Goal: Information Seeking & Learning: Check status

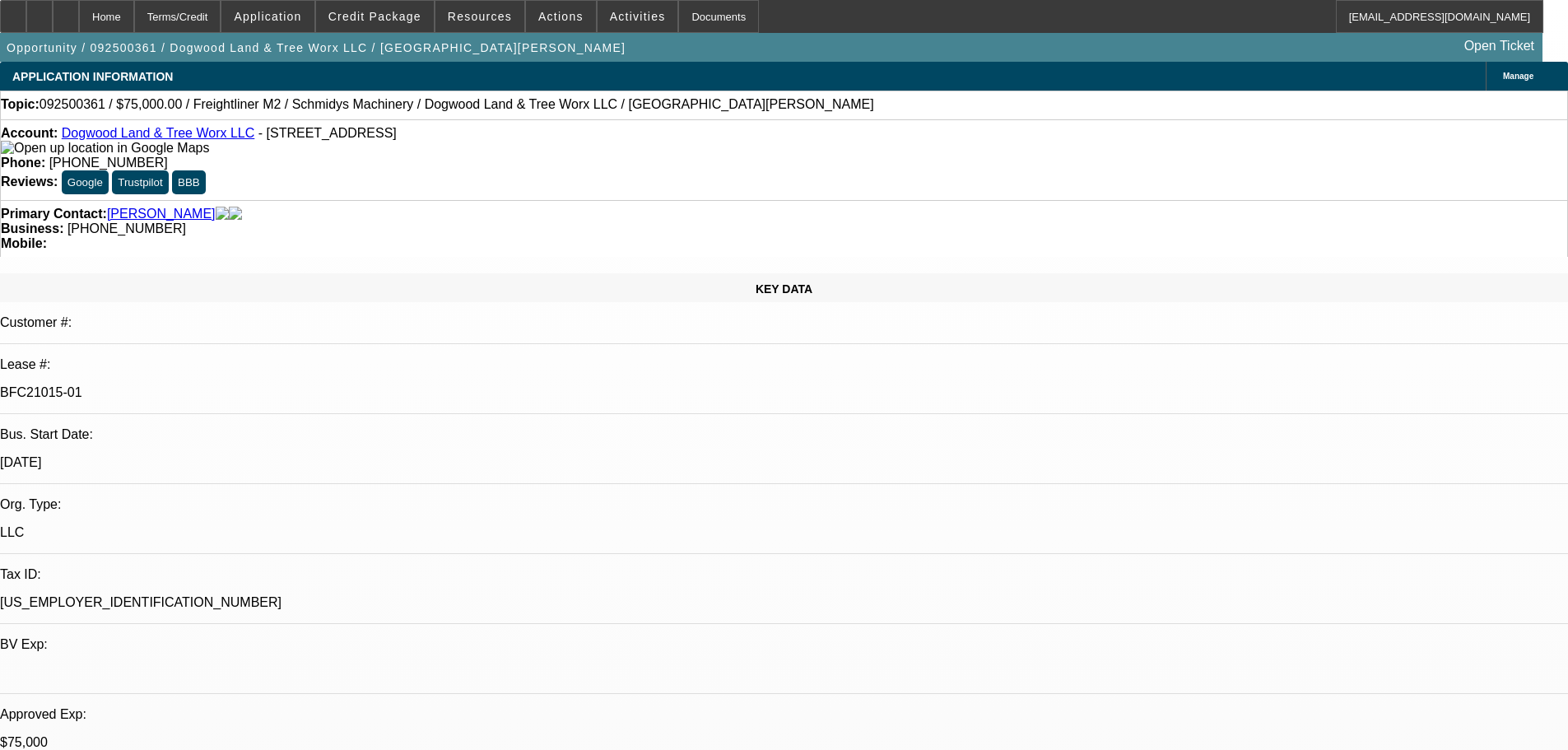
select select "0"
select select "3"
select select "0"
select select "6"
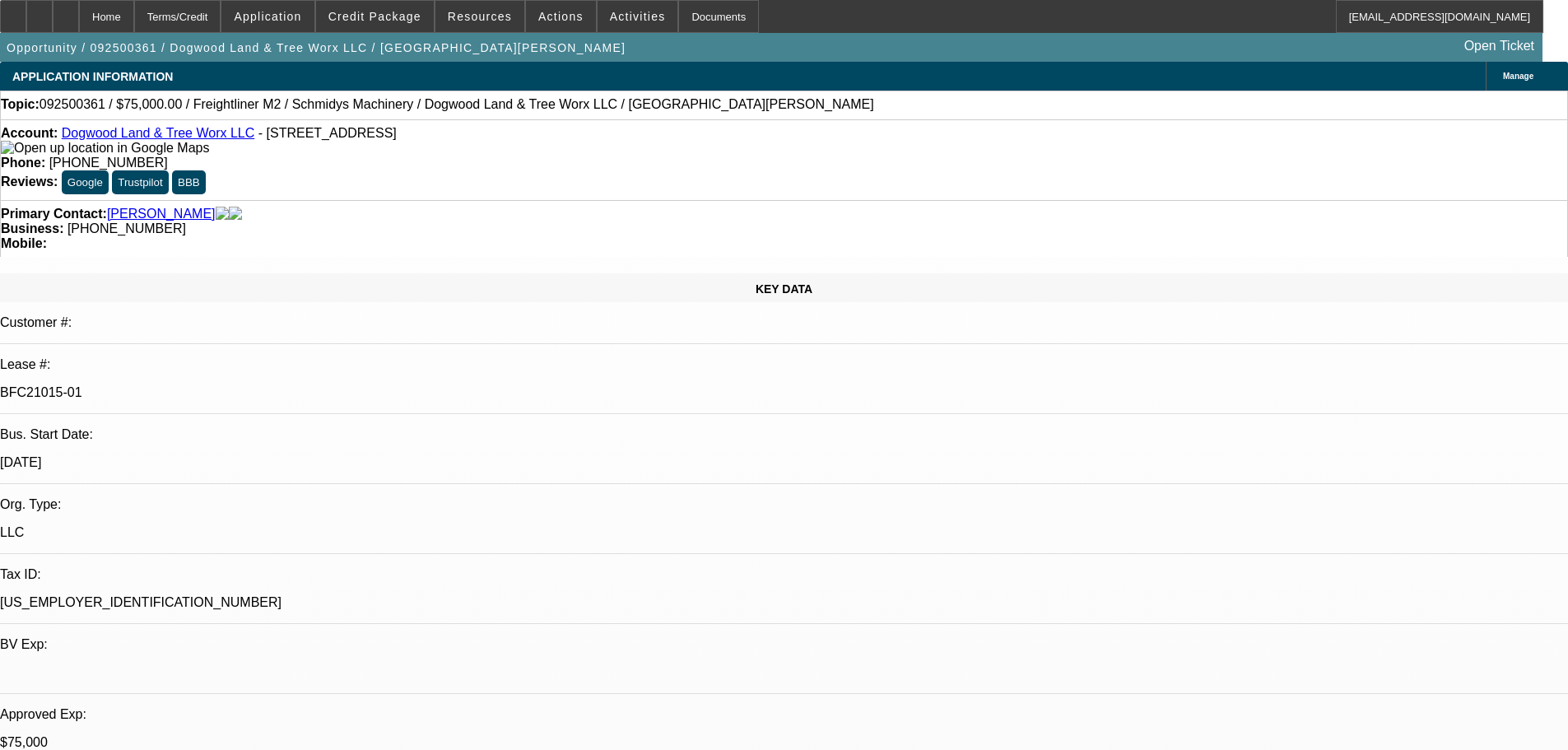
select select "0"
select select "3"
select select "0"
select select "6"
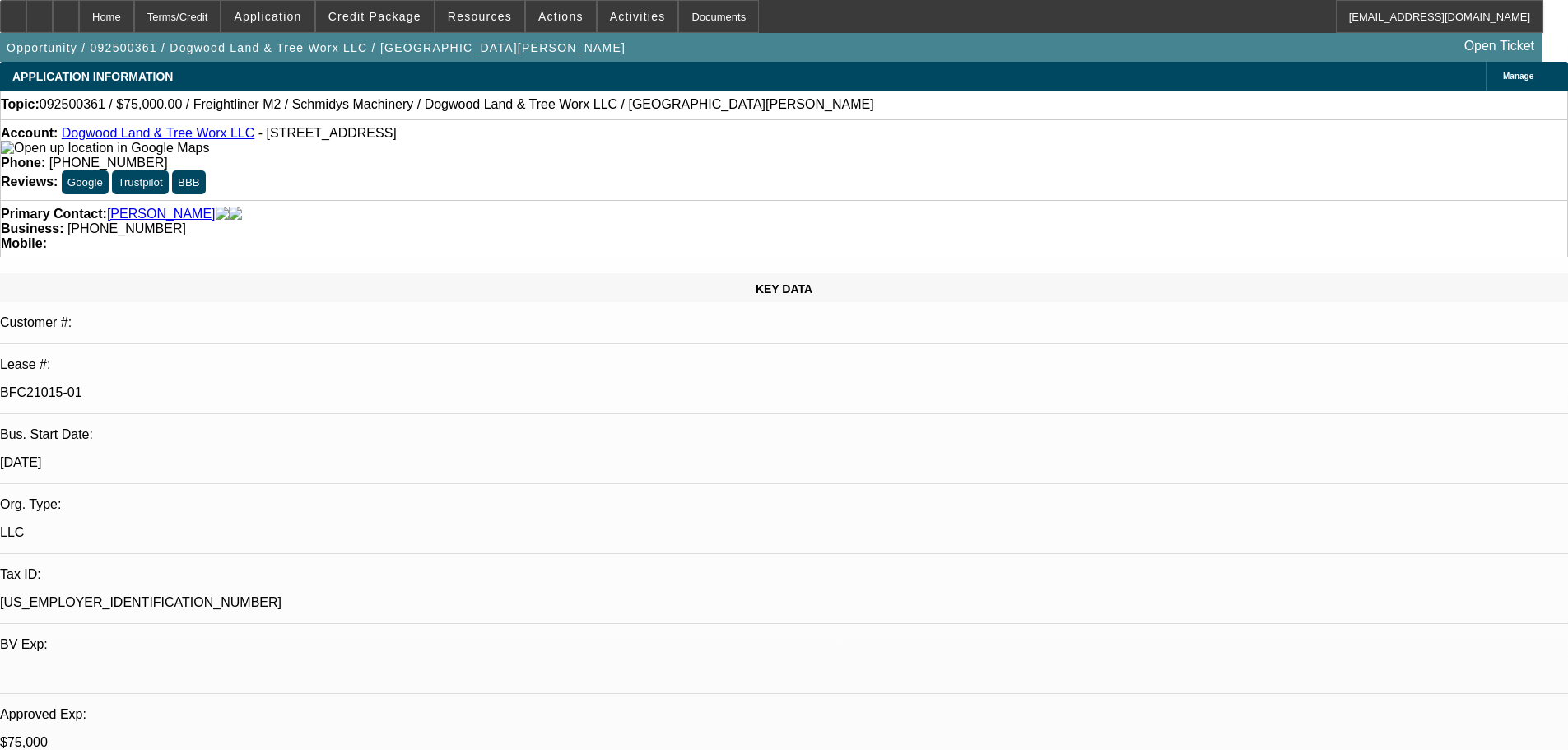
select select "0"
select select "3"
select select "0"
select select "6"
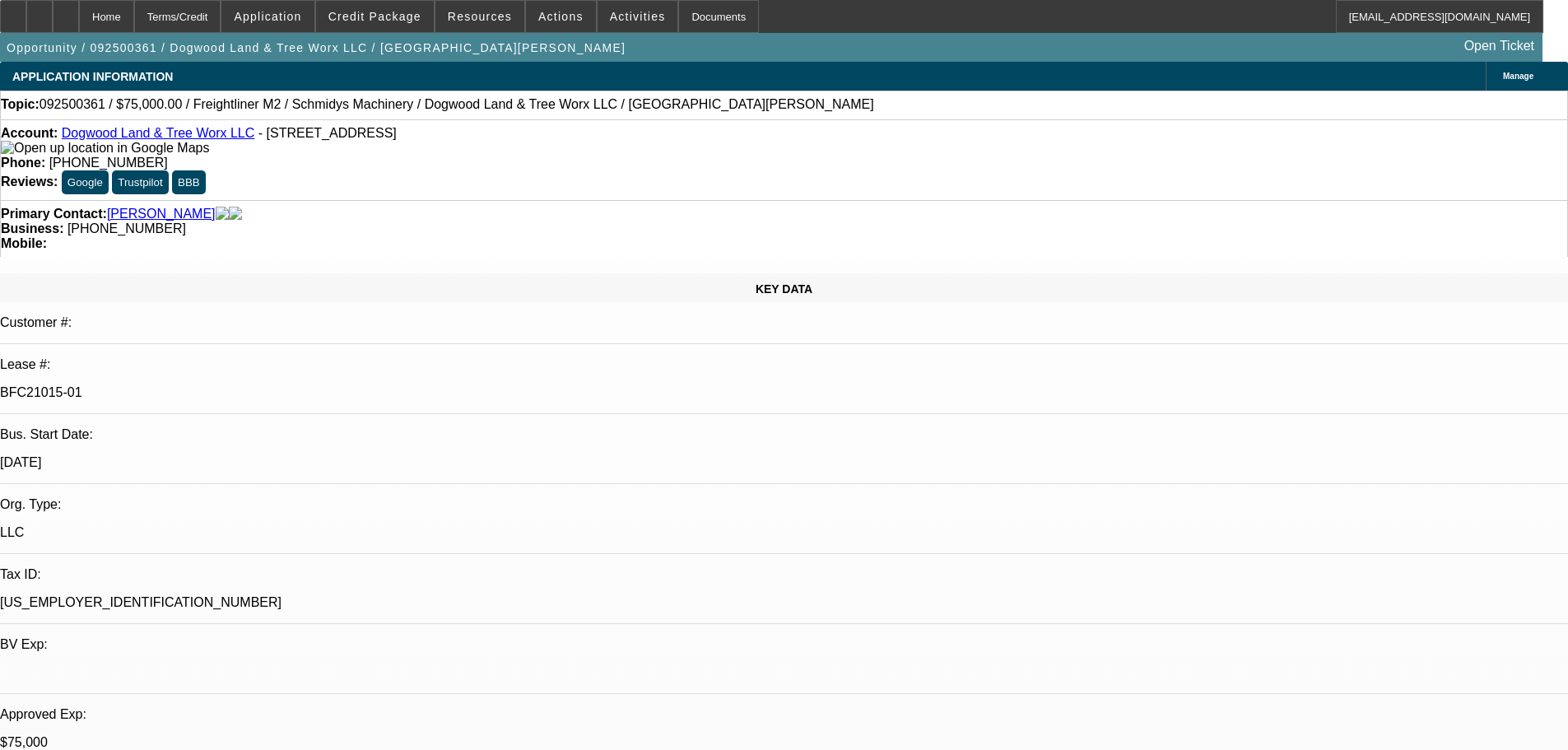
select select "0"
select select "3"
select select "0"
select select "6"
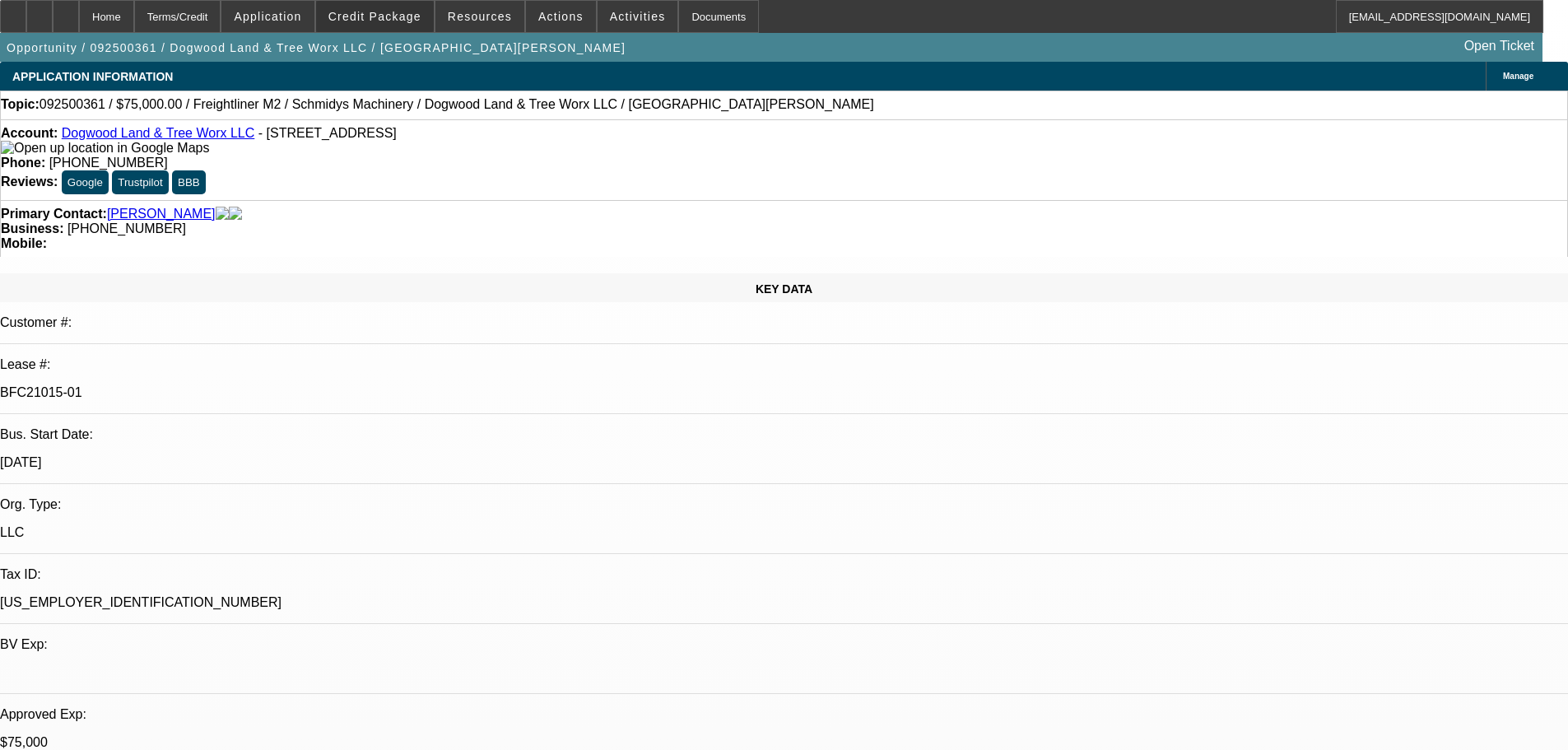
click at [404, 21] on span "Credit Package" at bounding box center [375, 16] width 93 height 13
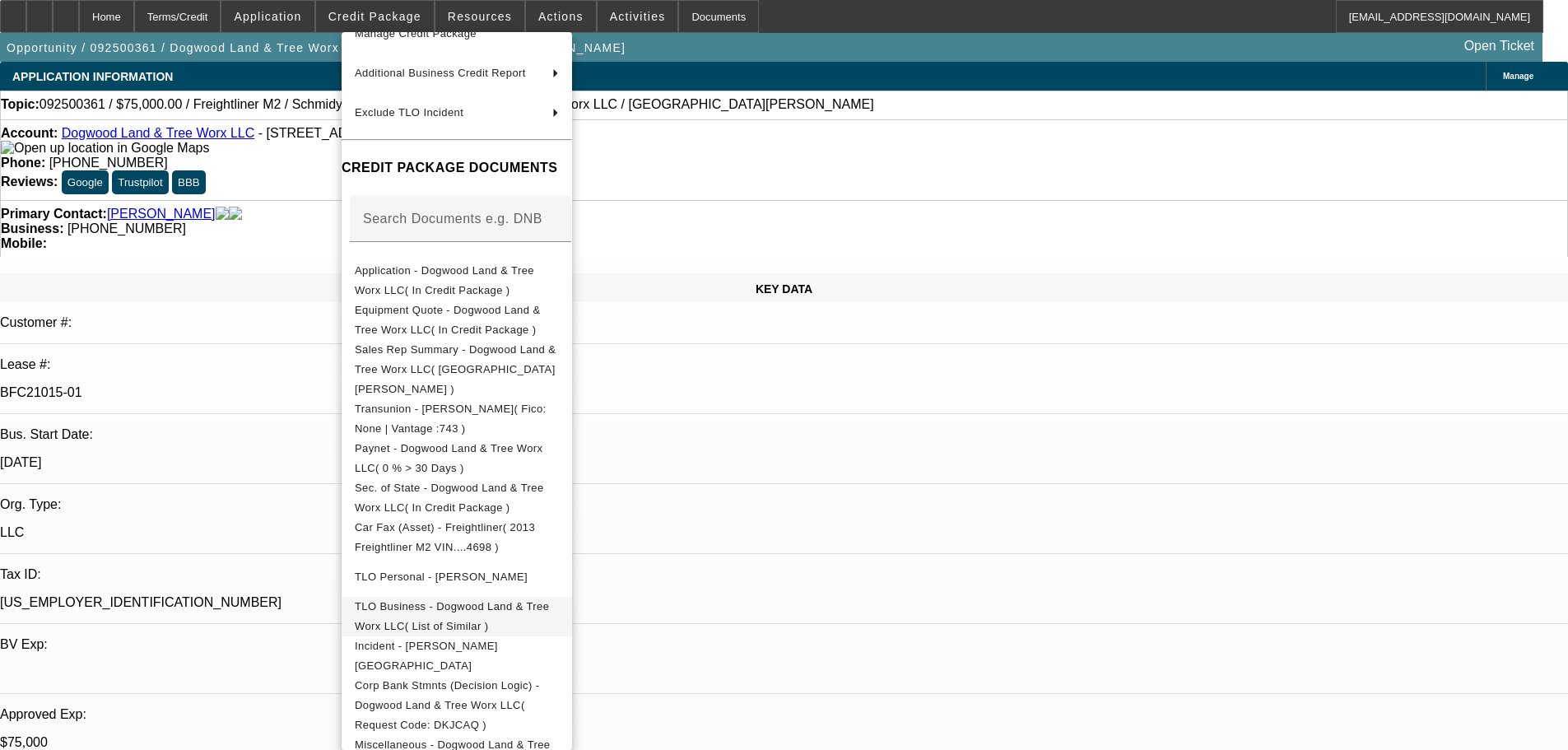
scroll to position [177, 0]
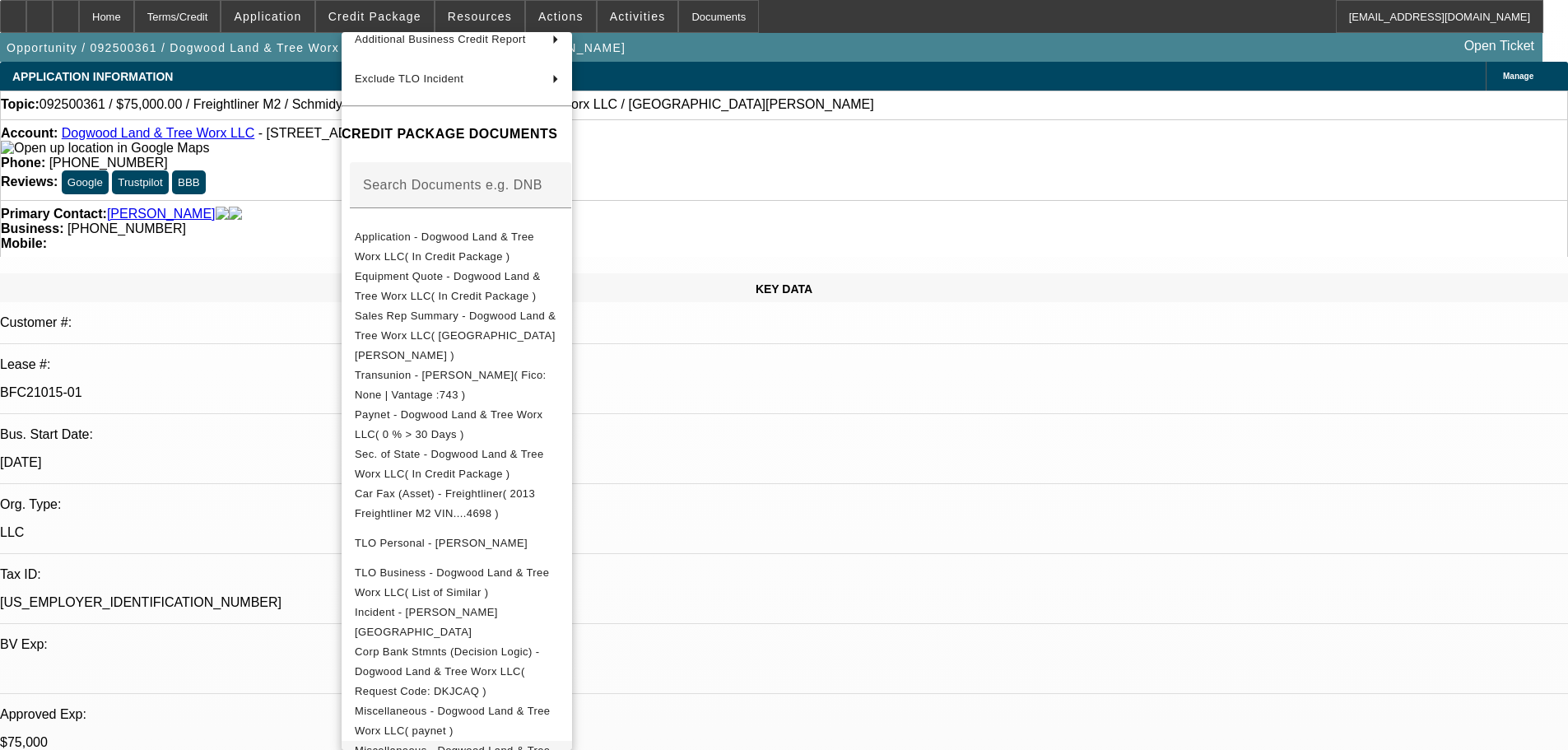
click at [555, 744] on span "Miscellaneous - Dogwood Land & Tree Worx LLC( Equipment Lease Approval )" at bounding box center [455, 760] width 200 height 32
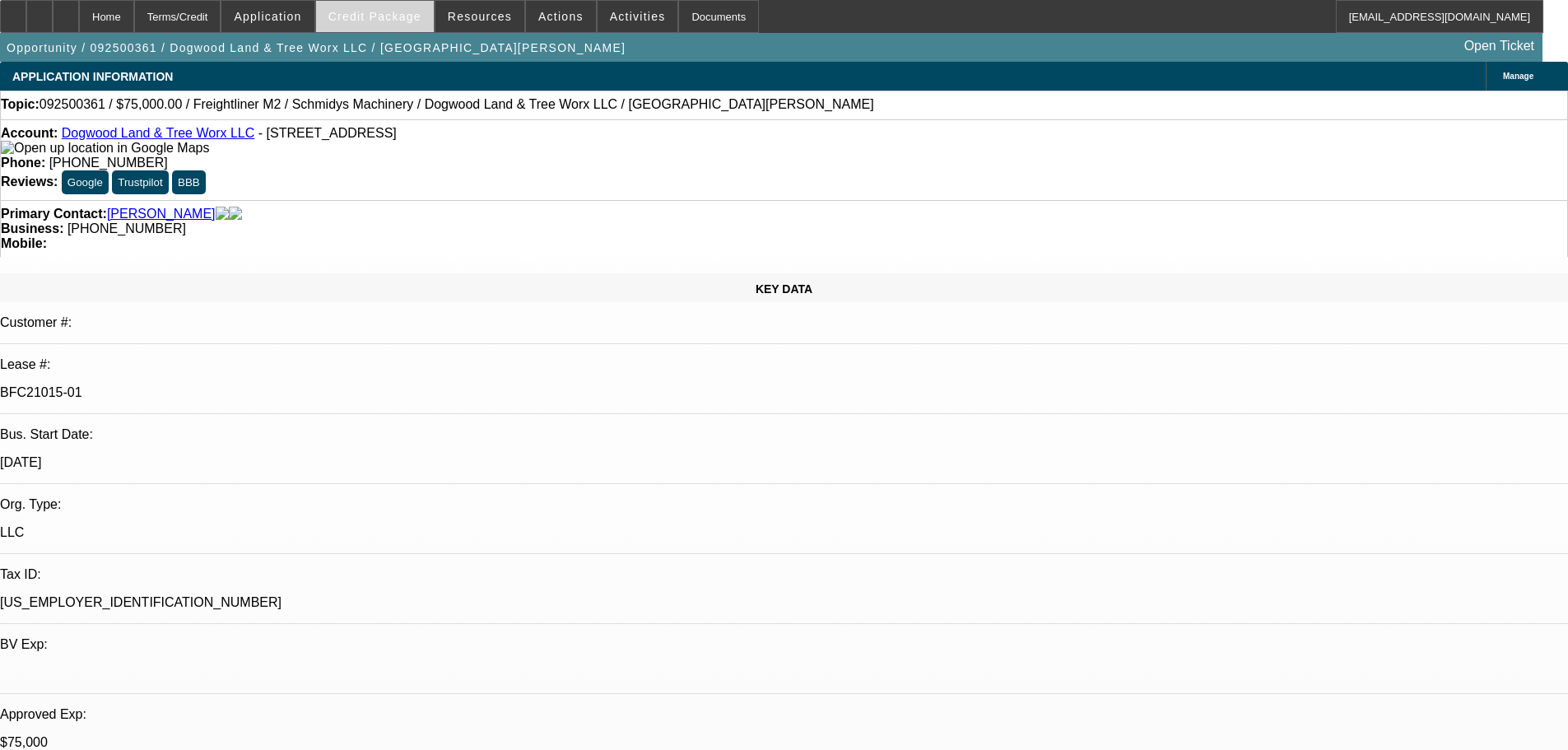
click at [419, 17] on span "Credit Package" at bounding box center [375, 16] width 93 height 13
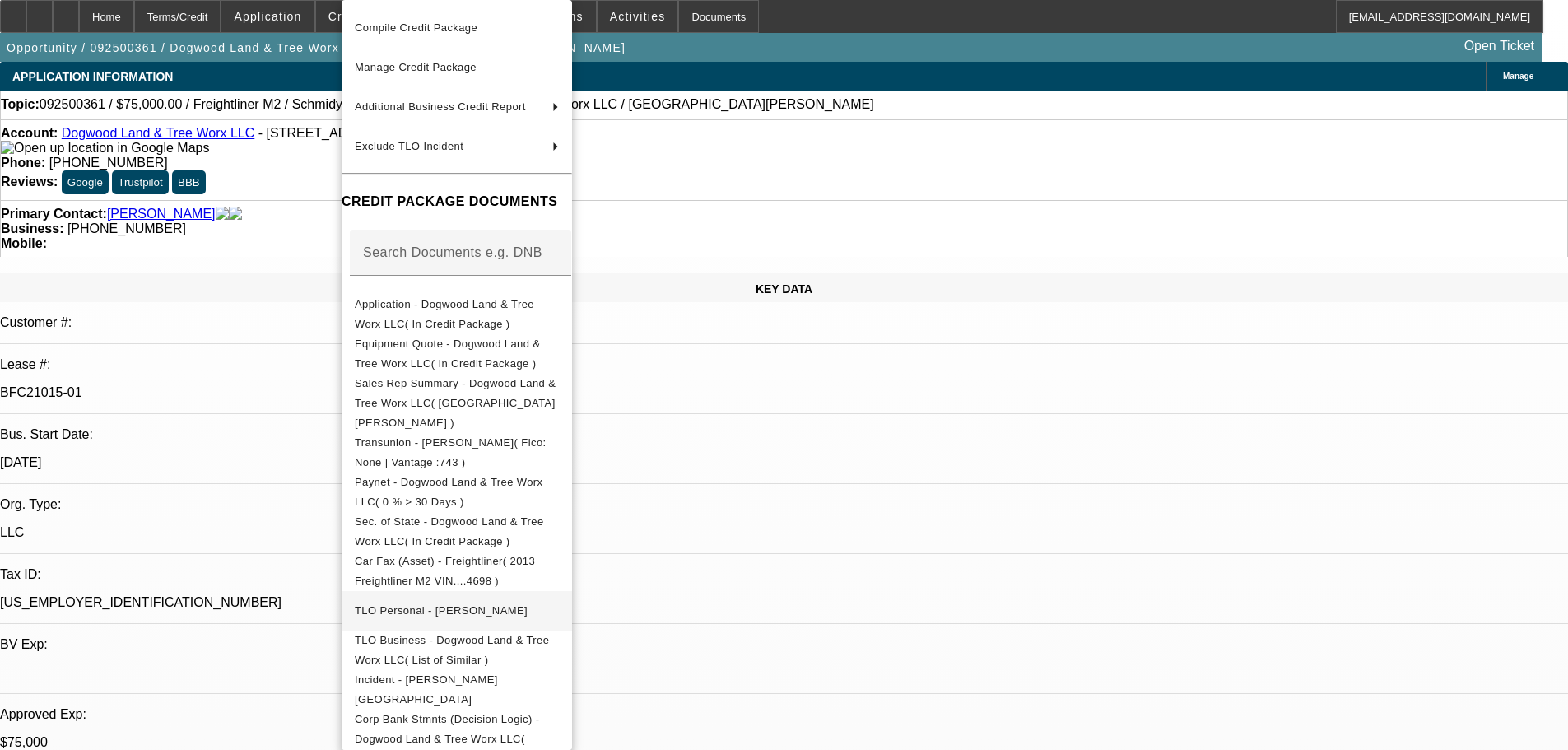
scroll to position [145, 0]
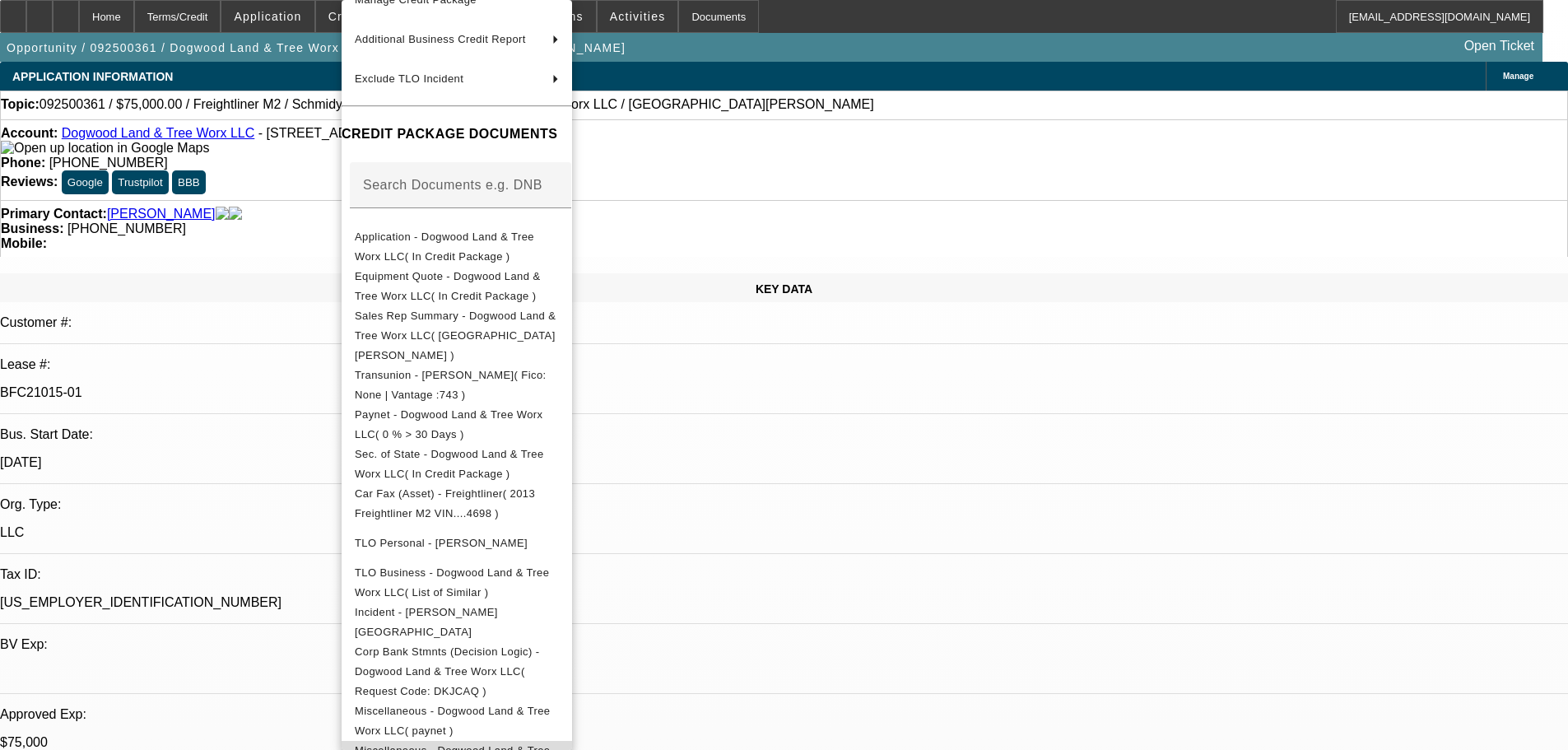
click at [555, 744] on span "Miscellaneous - Dogwood Land & Tree Worx LLC( Equipment Lease Approval )" at bounding box center [455, 760] width 200 height 32
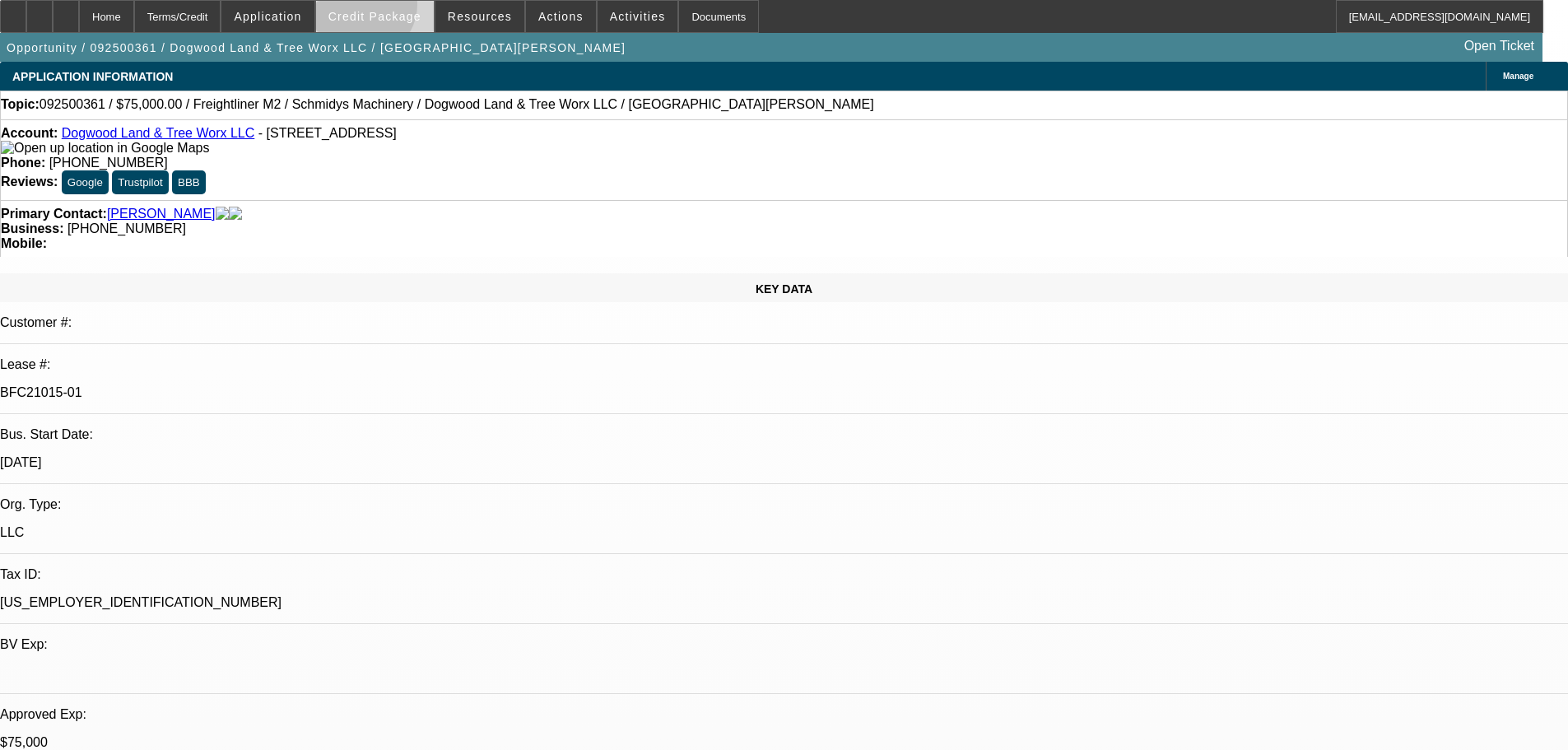
click at [389, 8] on span at bounding box center [375, 16] width 118 height 39
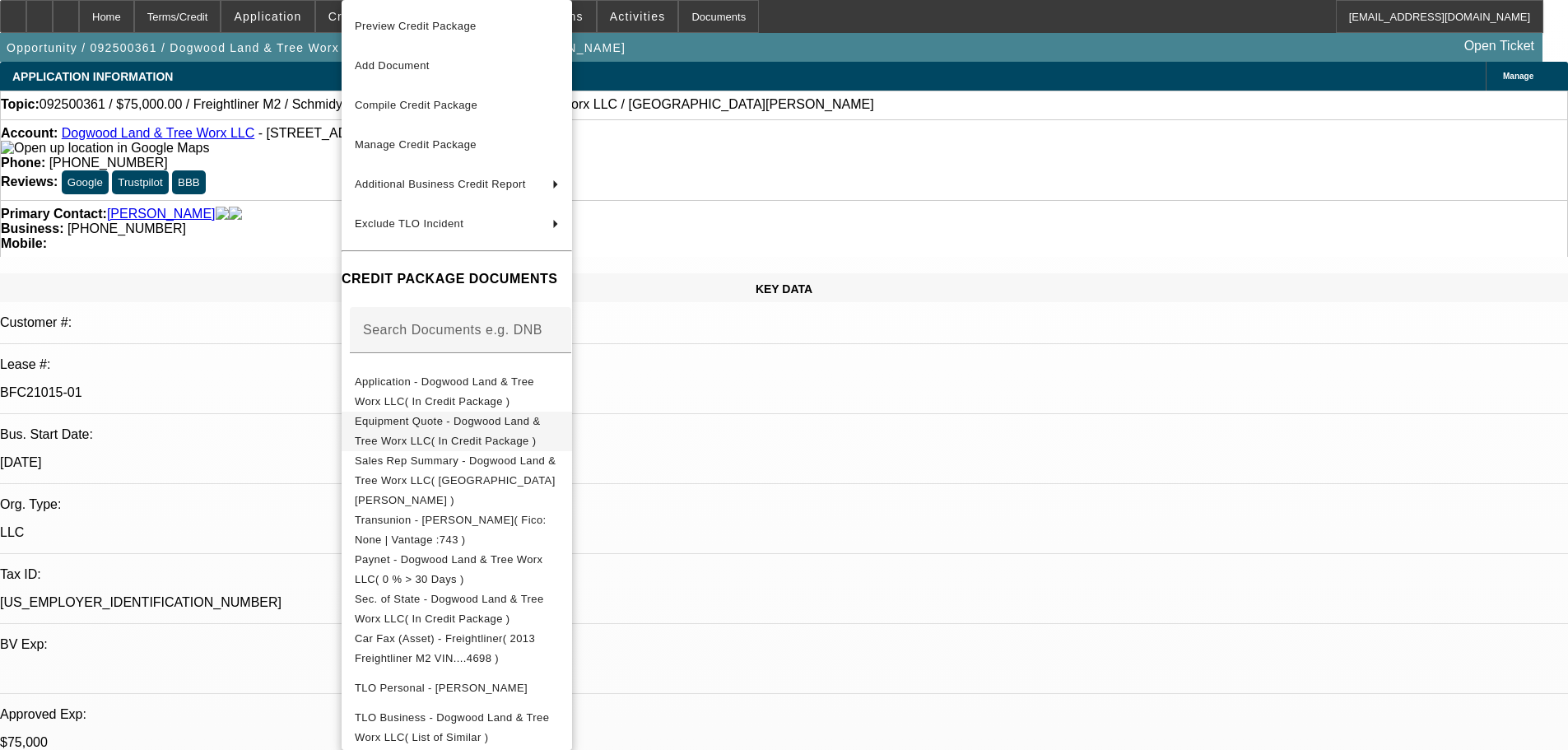
click at [513, 431] on span "Equipment Quote - Dogwood Land & Tree Worx LLC( In Credit Package )" at bounding box center [447, 431] width 185 height 32
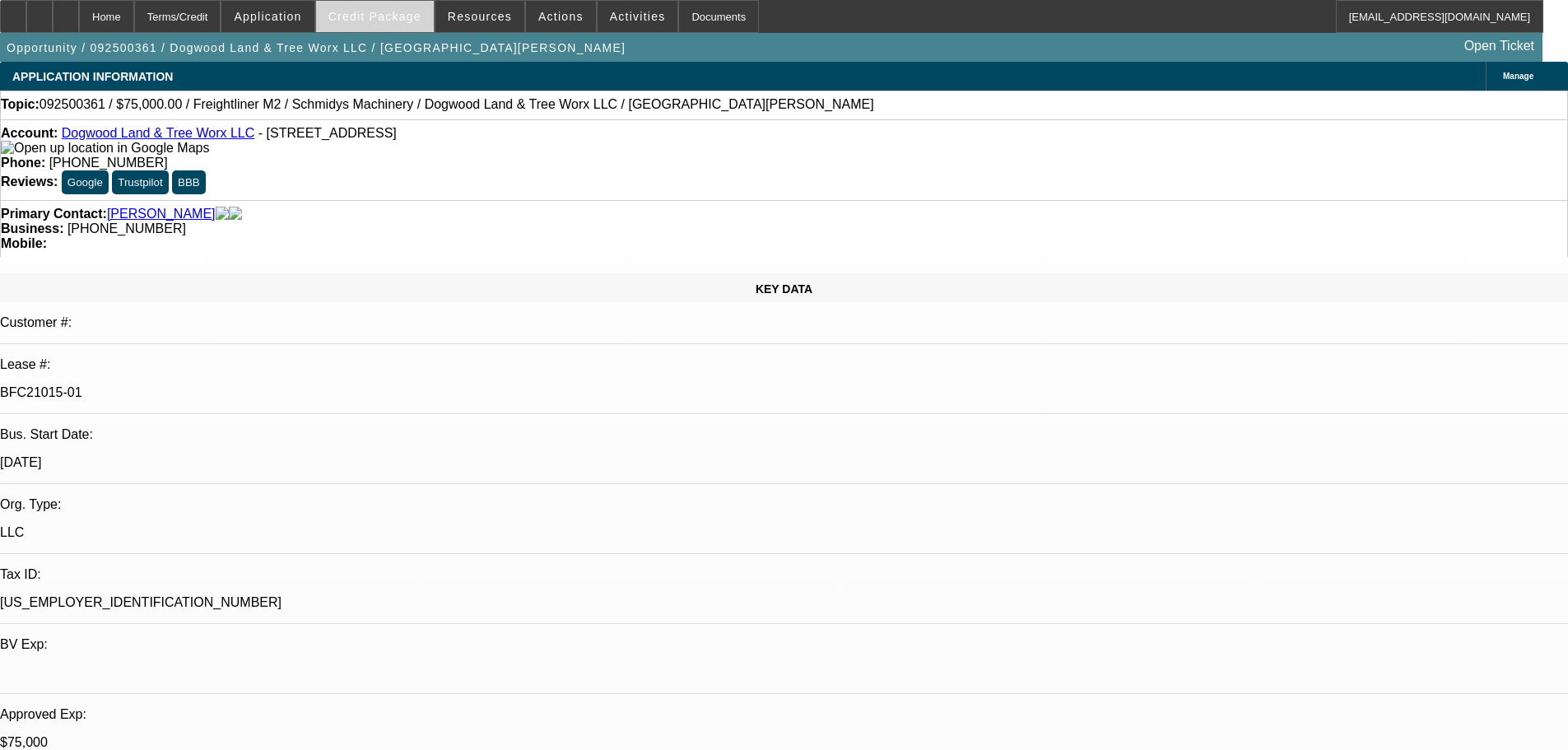
click at [396, 23] on span at bounding box center [375, 16] width 118 height 39
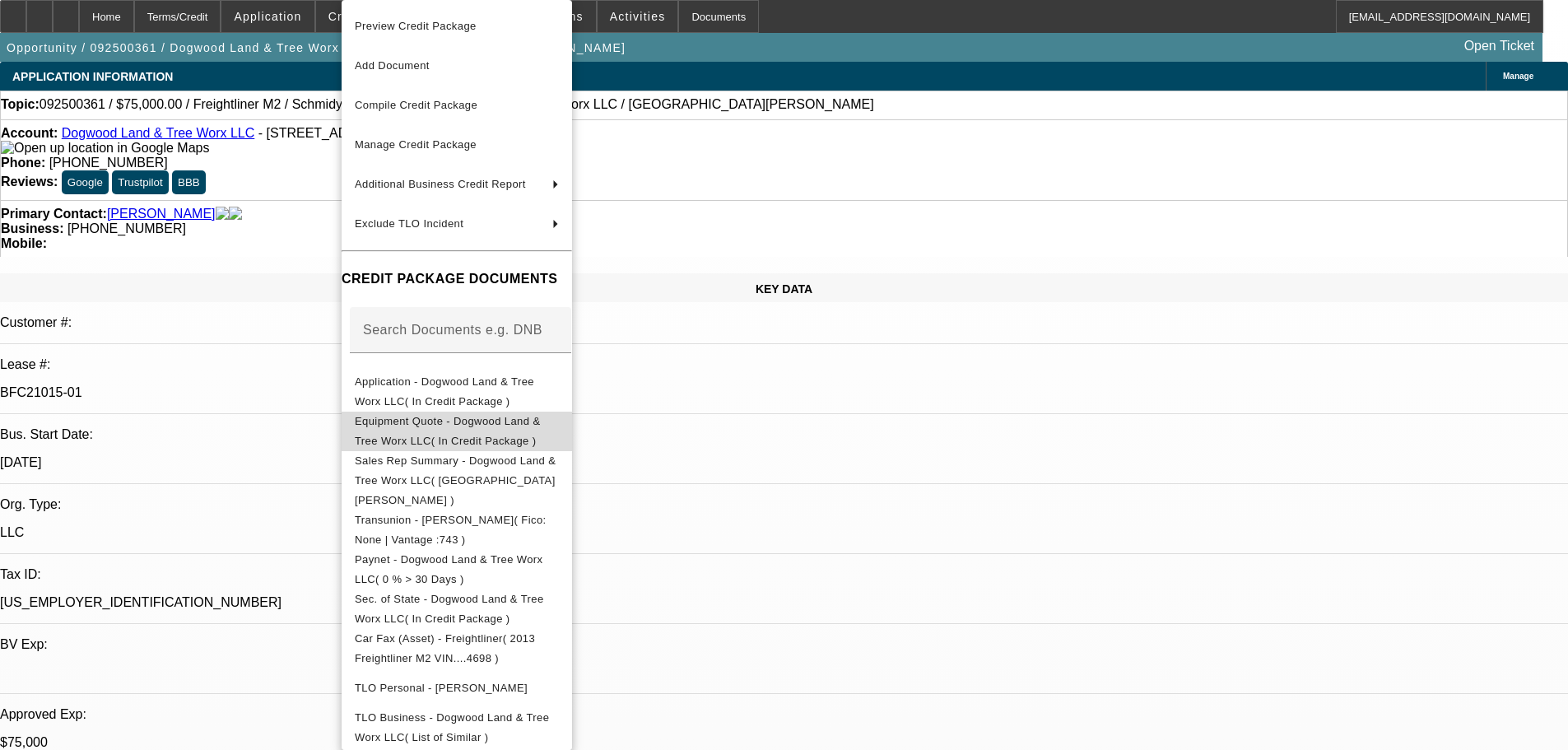
click at [479, 419] on span "Equipment Quote - Dogwood Land & Tree Worx LLC( In Credit Package )" at bounding box center [447, 431] width 185 height 32
